Goal: Information Seeking & Learning: Learn about a topic

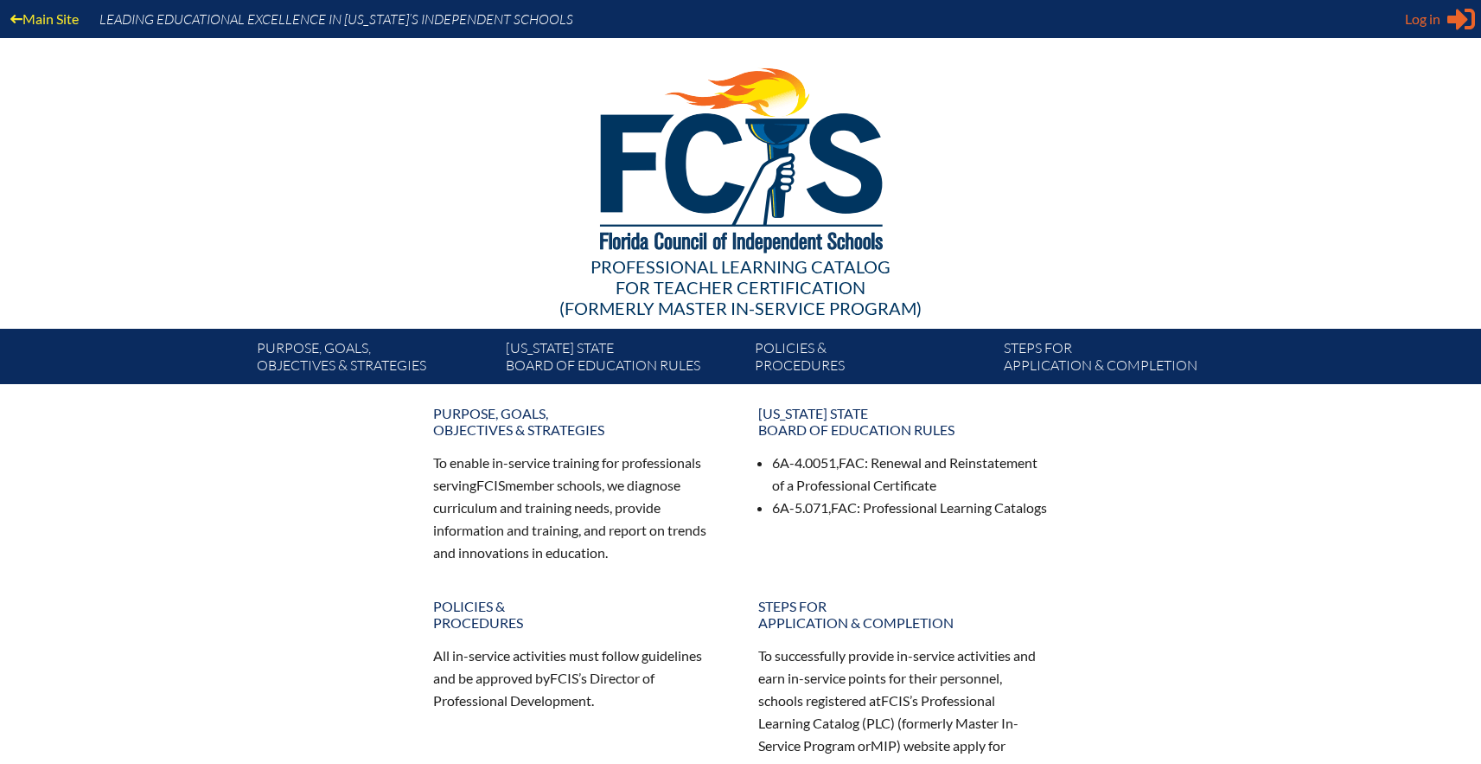
click at [1427, 18] on span "Log in" at bounding box center [1422, 19] width 35 height 21
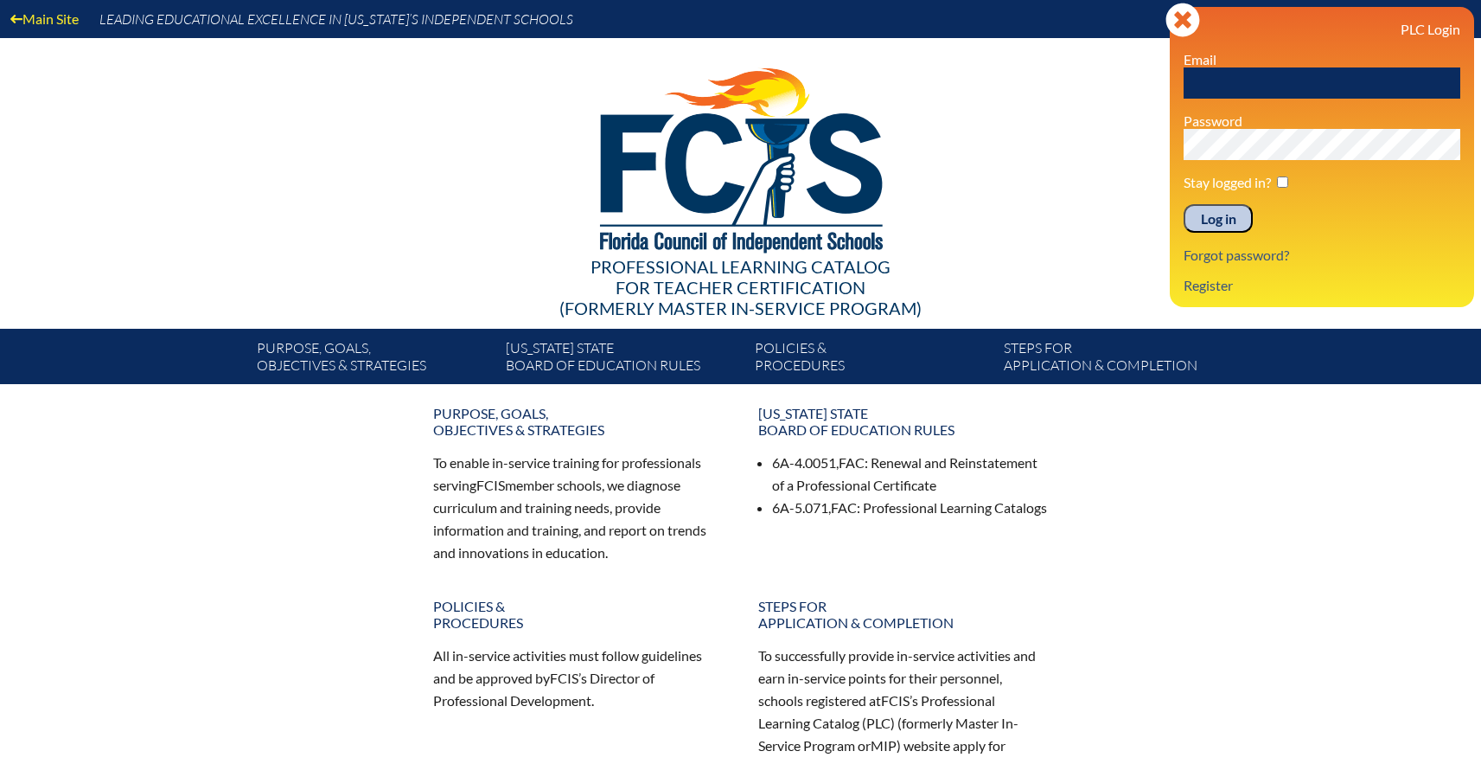
click at [1269, 86] on input "text" at bounding box center [1322, 82] width 277 height 31
type input "[EMAIL_ADDRESS][DOMAIN_NAME]"
click at [1205, 221] on input "Log in" at bounding box center [1218, 218] width 69 height 29
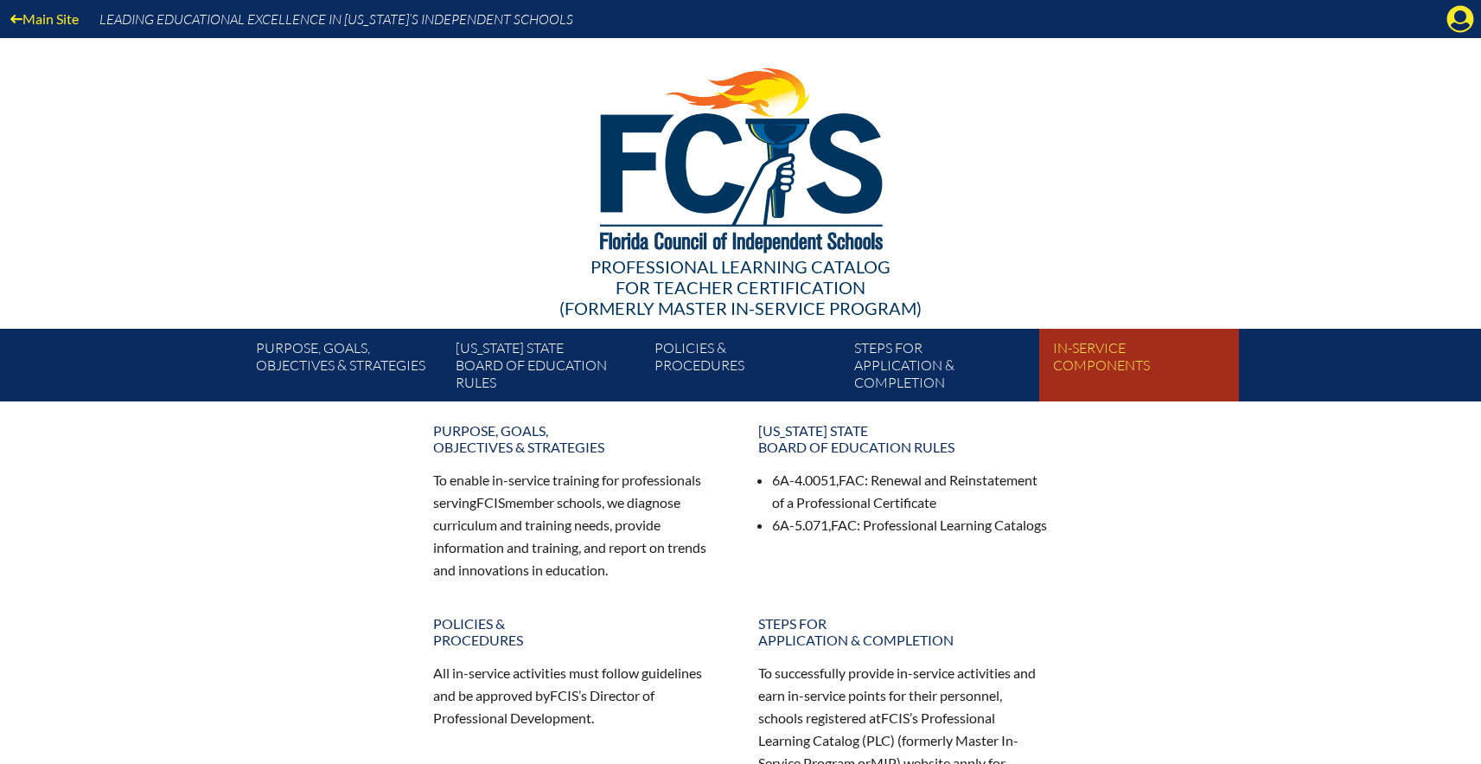
click at [1077, 357] on link "In-service components" at bounding box center [1145, 369] width 199 height 66
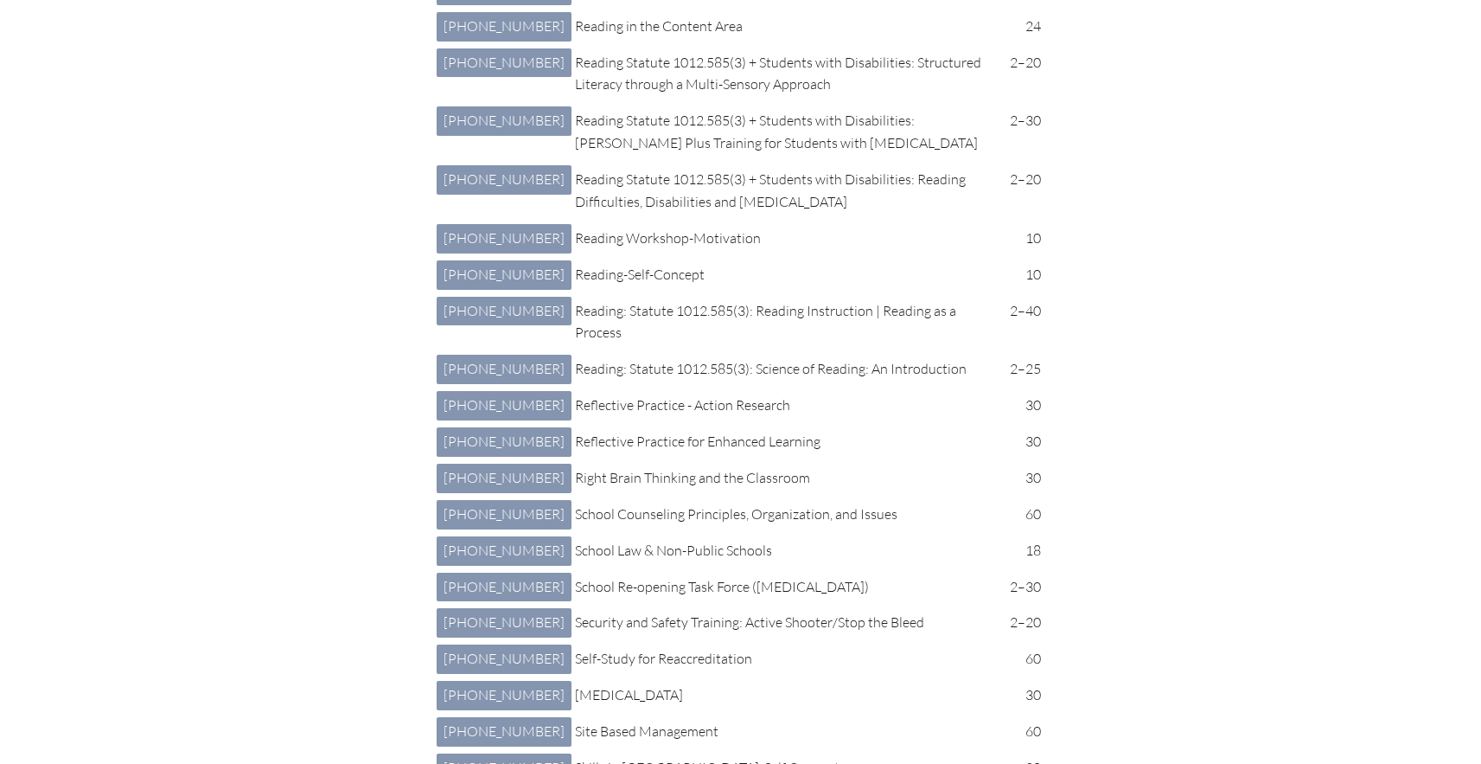
scroll to position [5416, 0]
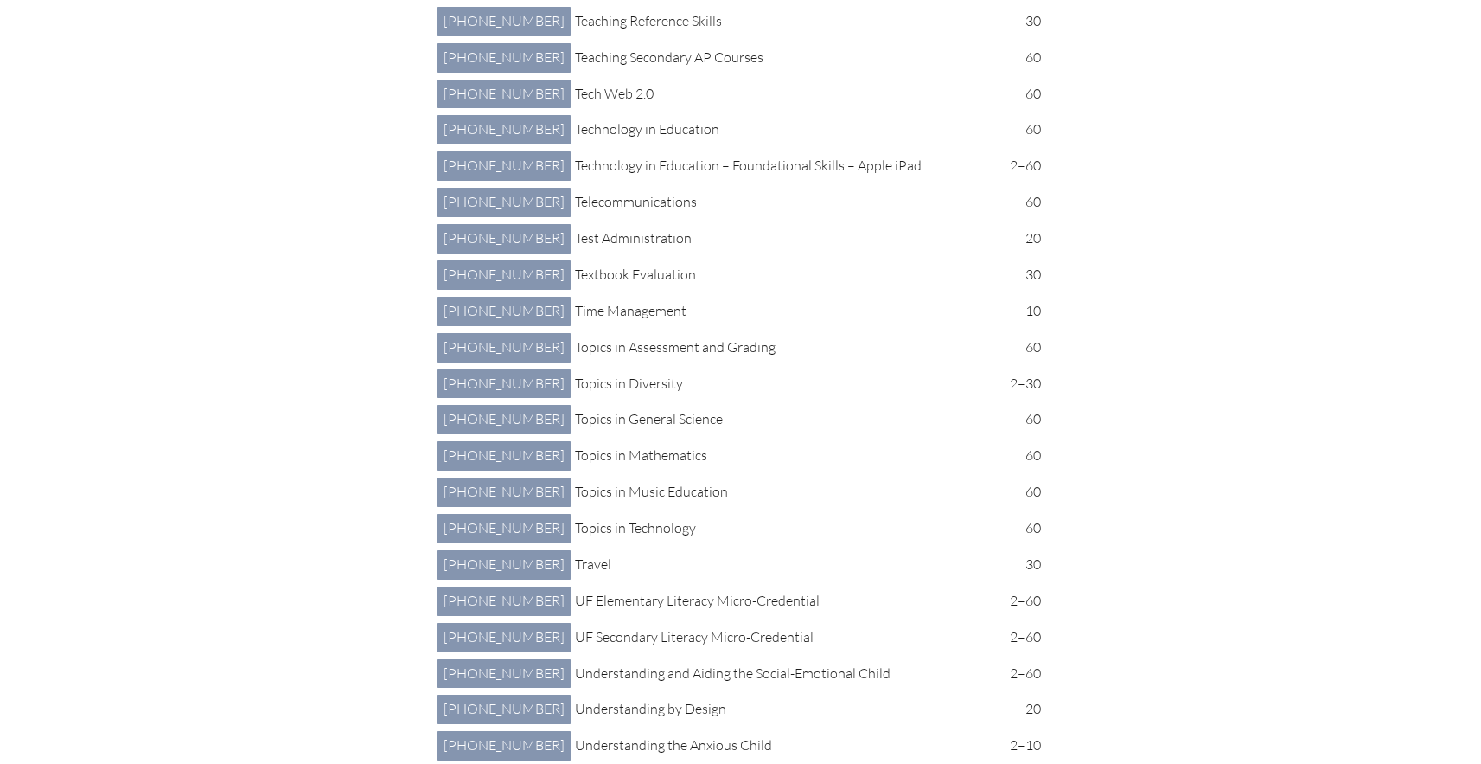
scroll to position [7707, 0]
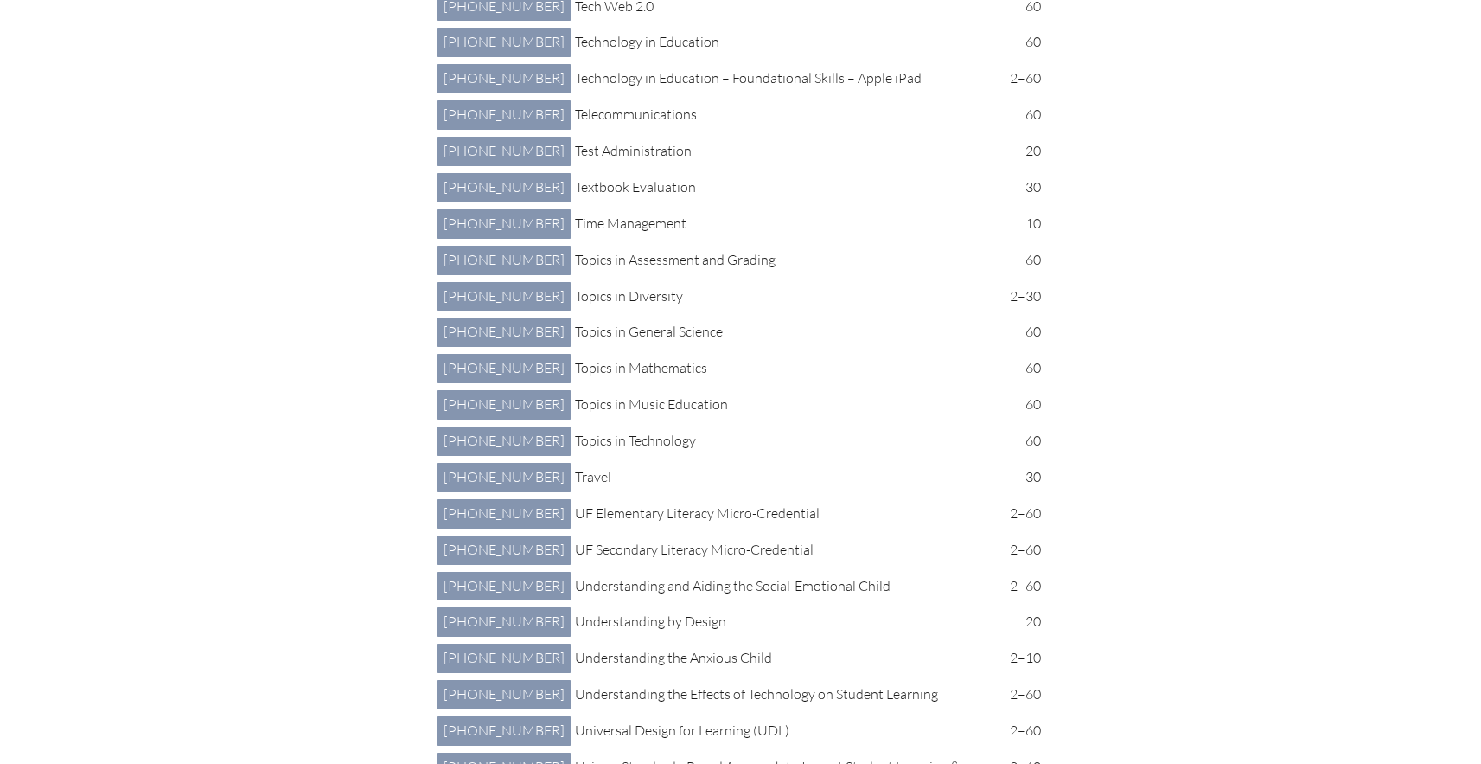
scroll to position [7785, 0]
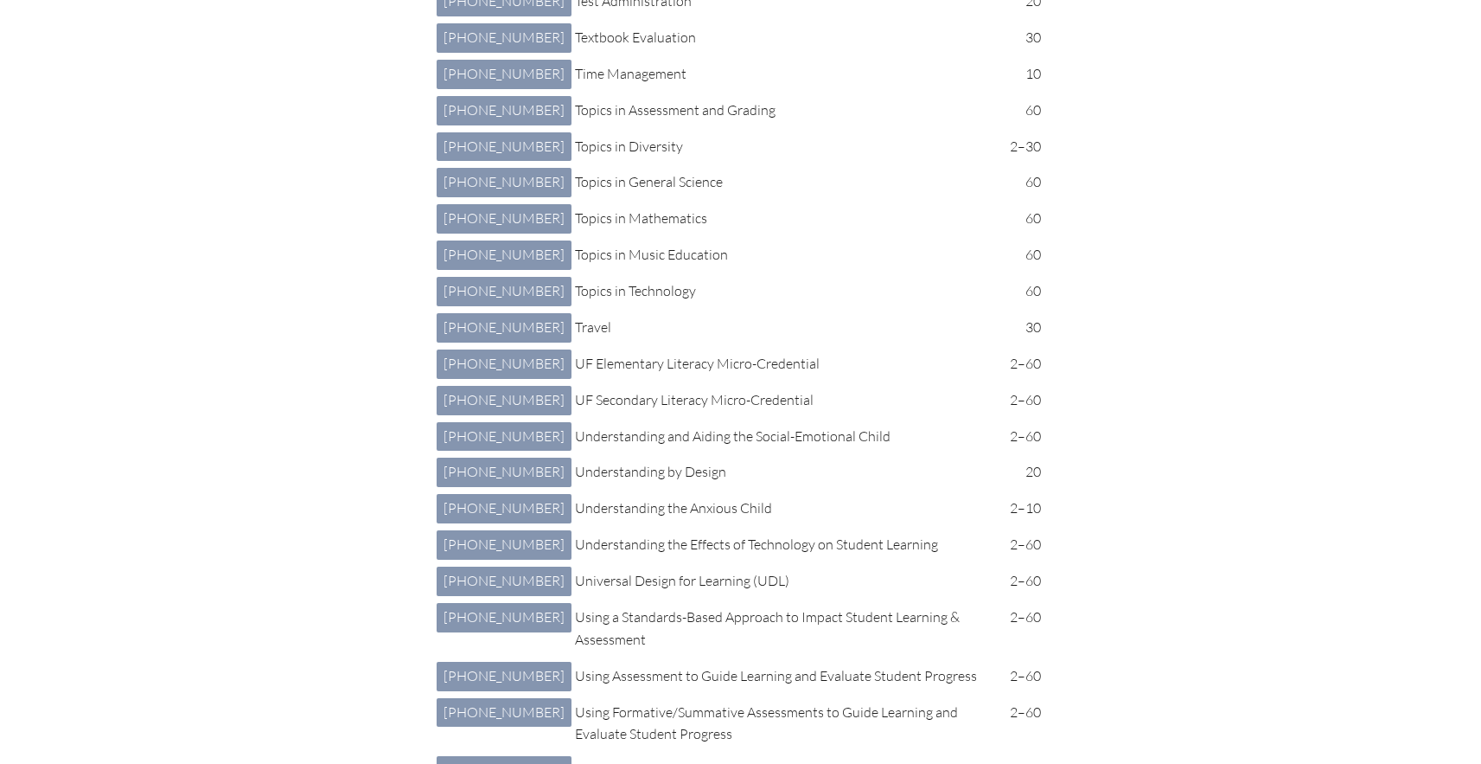
scroll to position [7949, 0]
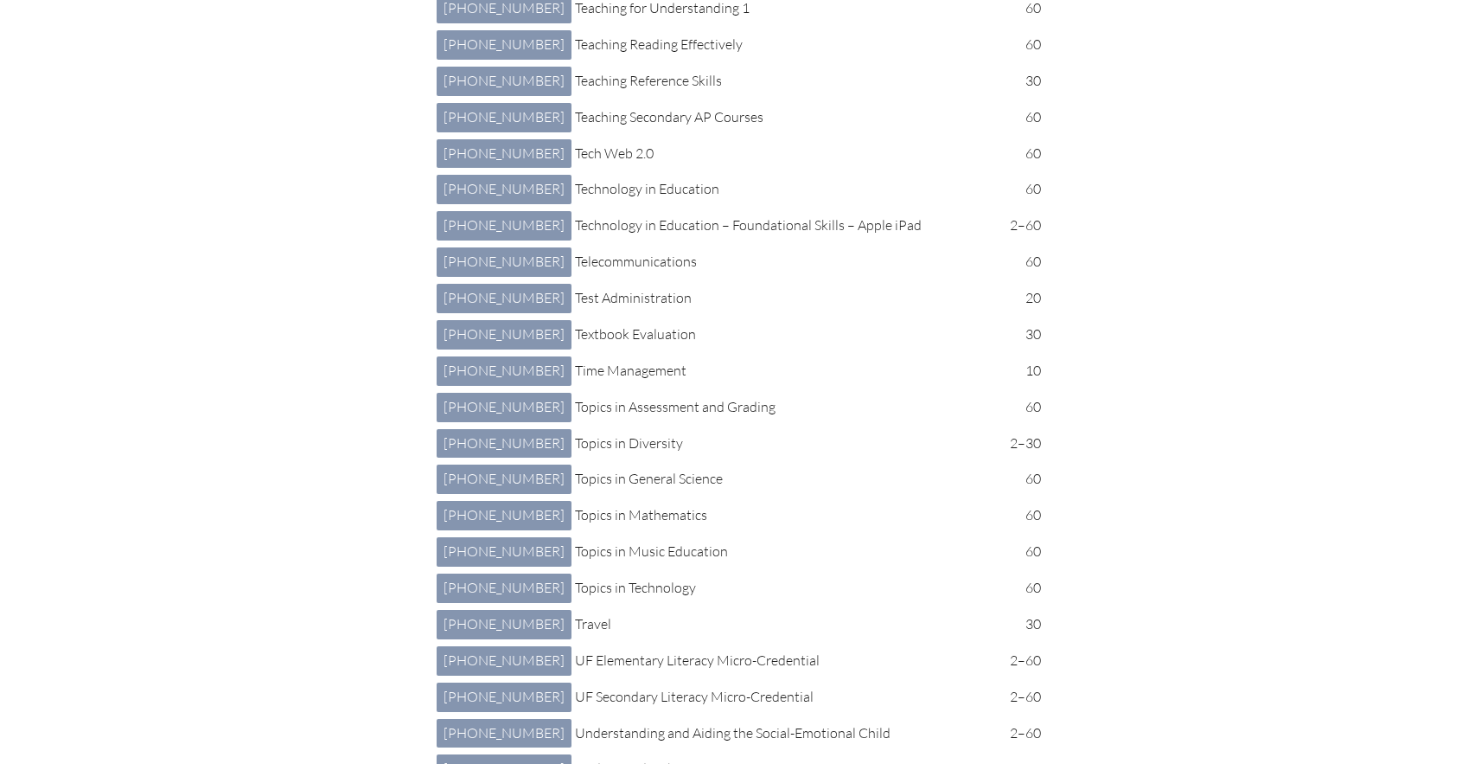
scroll to position [7090, 0]
